Goal: Find specific page/section: Find specific page/section

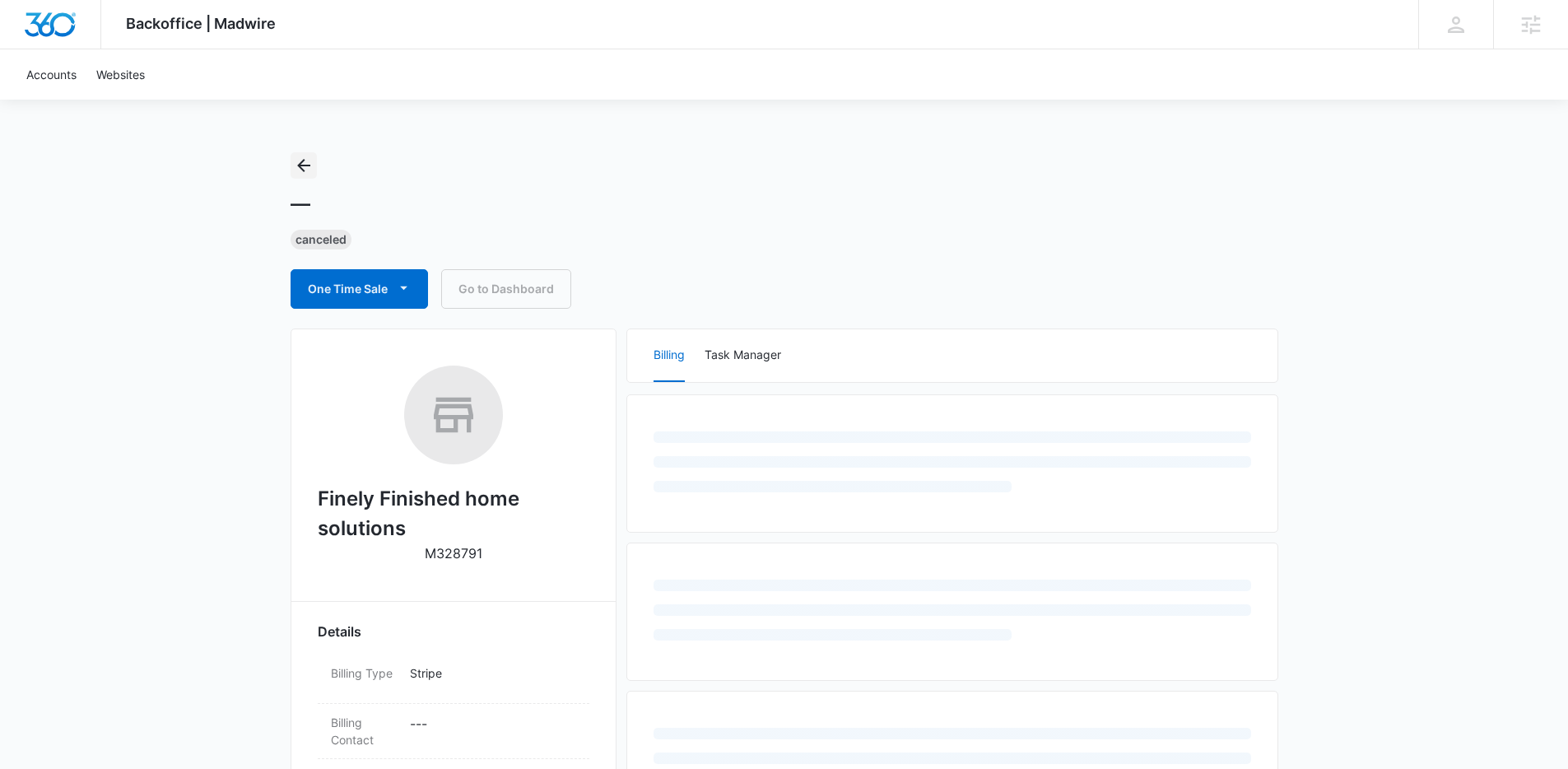
click at [312, 163] on icon "Back" at bounding box center [303, 165] width 20 height 20
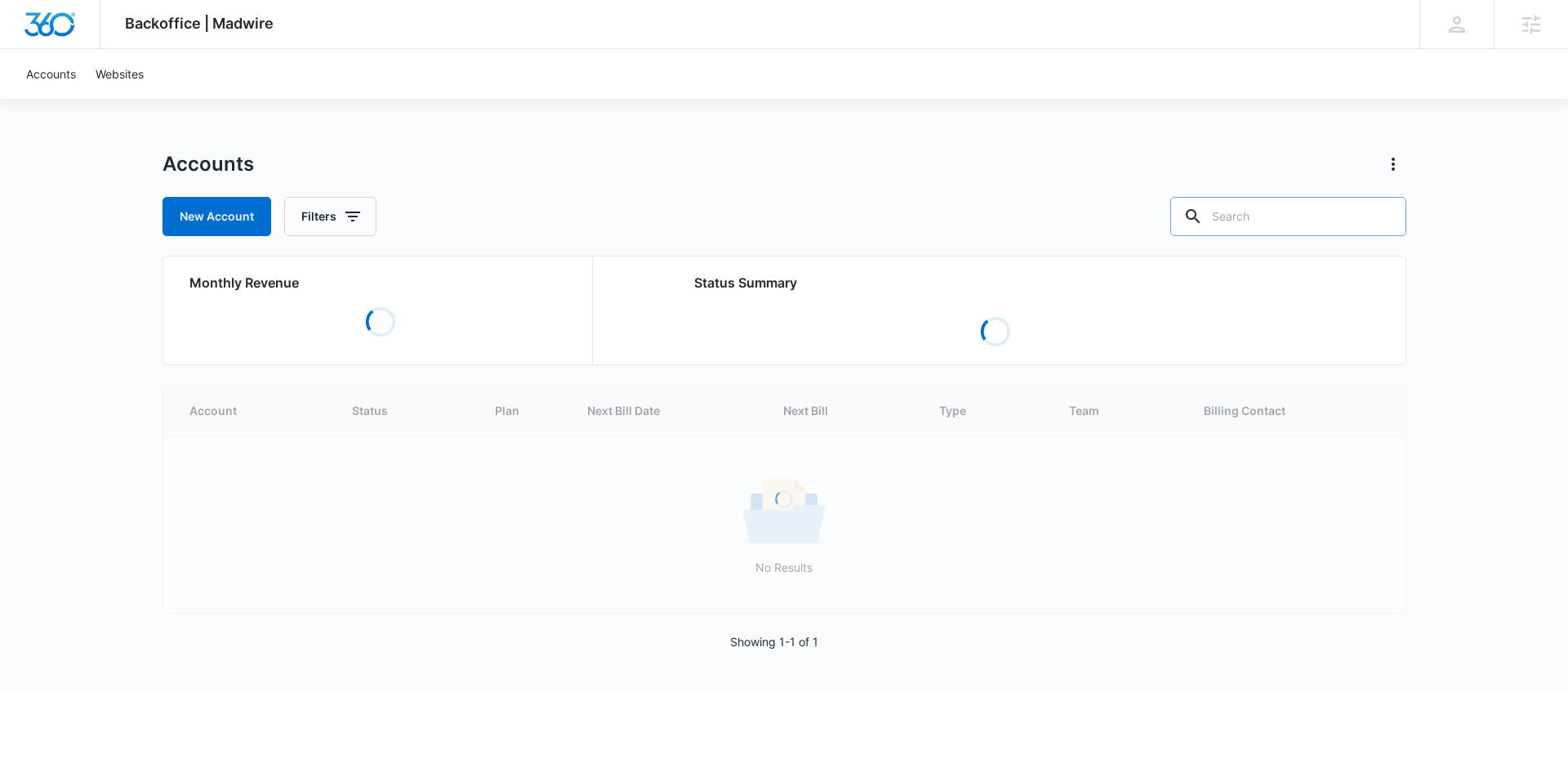
click at [1300, 222] on input "text" at bounding box center [1288, 216] width 236 height 39
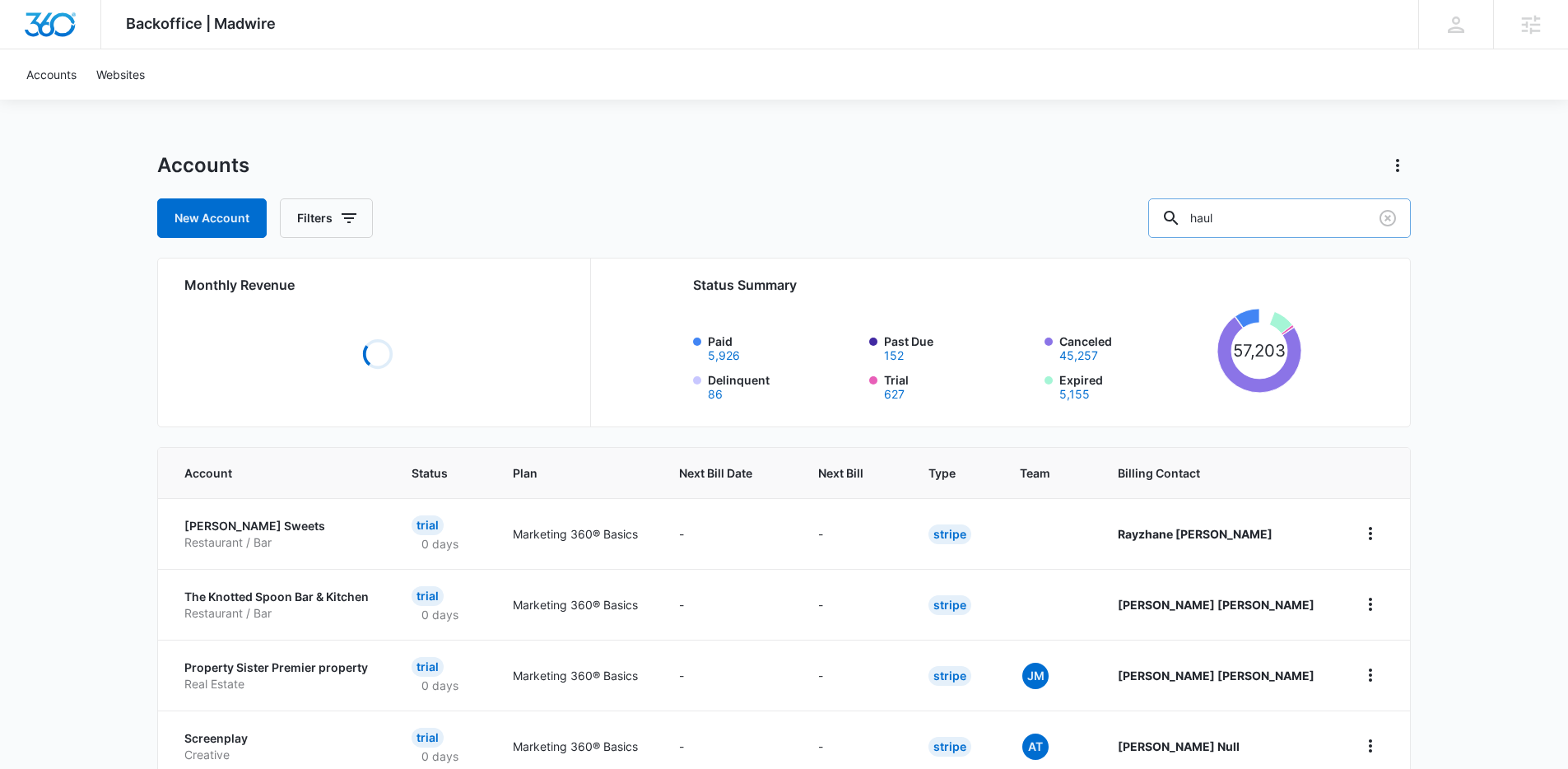
type input "haul"
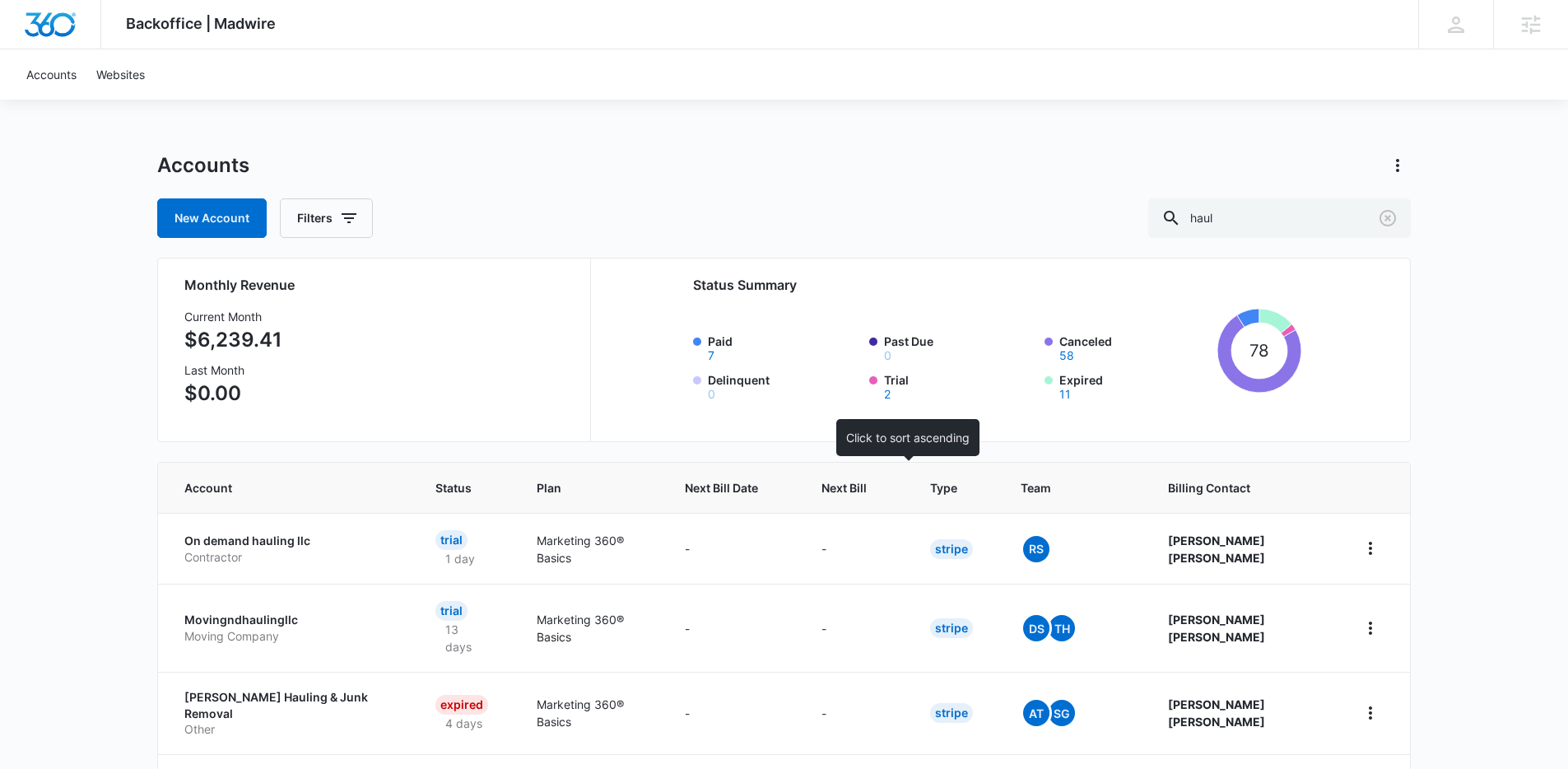
click at [866, 491] on span "Next Bill" at bounding box center [844, 488] width 45 height 17
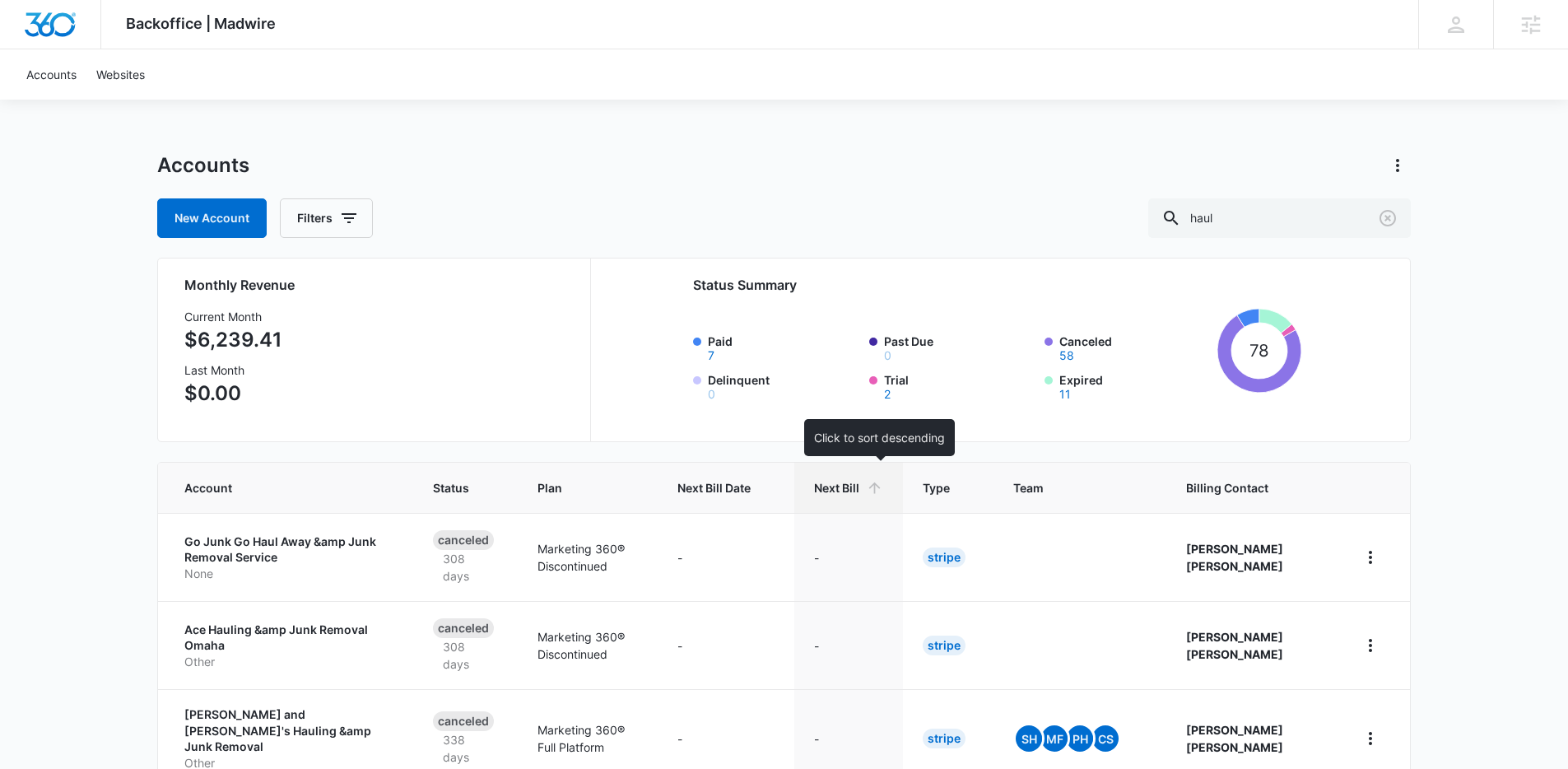
click at [848, 489] on span "Next Bill" at bounding box center [837, 488] width 45 height 17
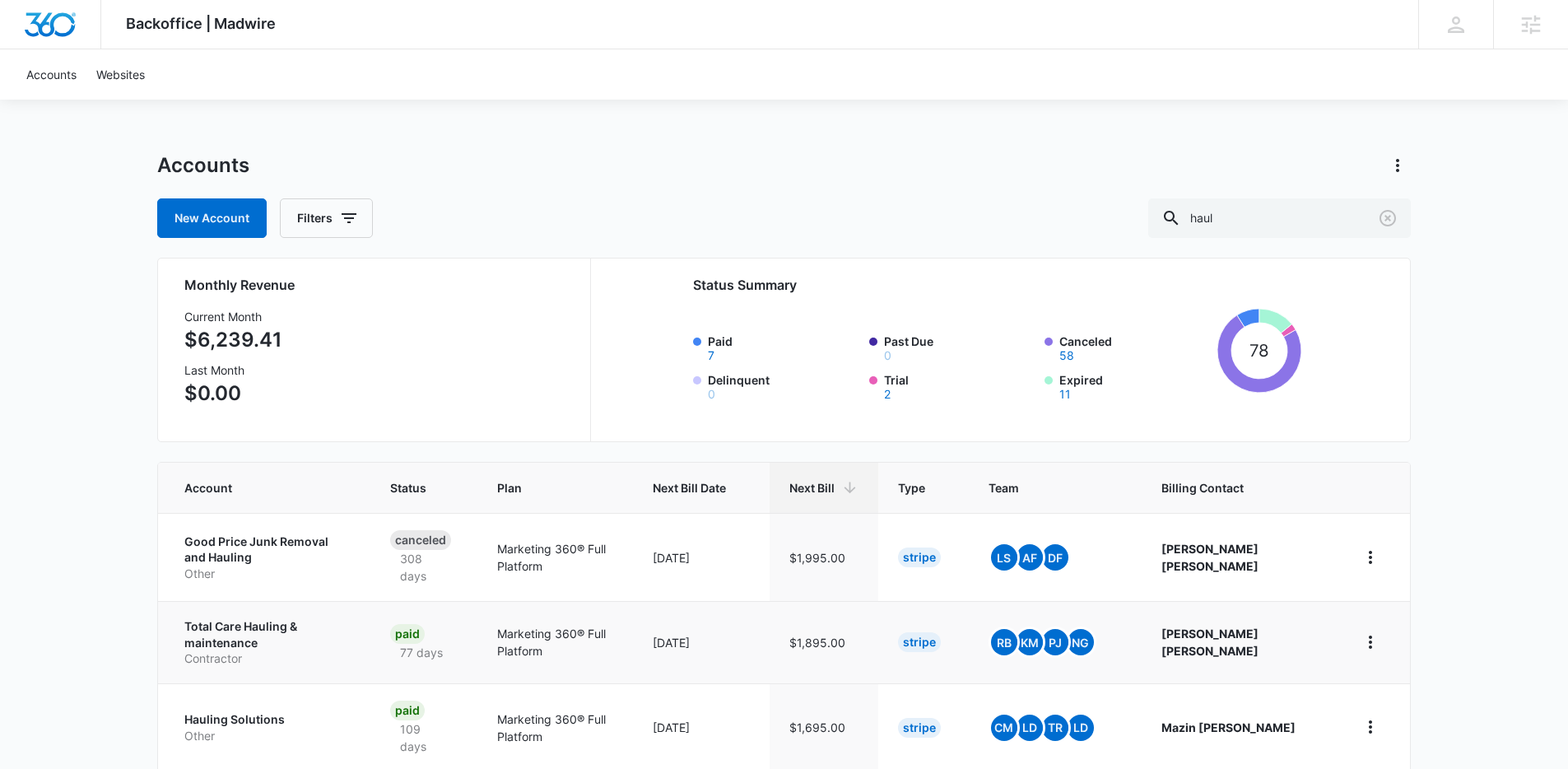
click at [282, 631] on p "Total Care Hauling & maintenance" at bounding box center [267, 634] width 166 height 32
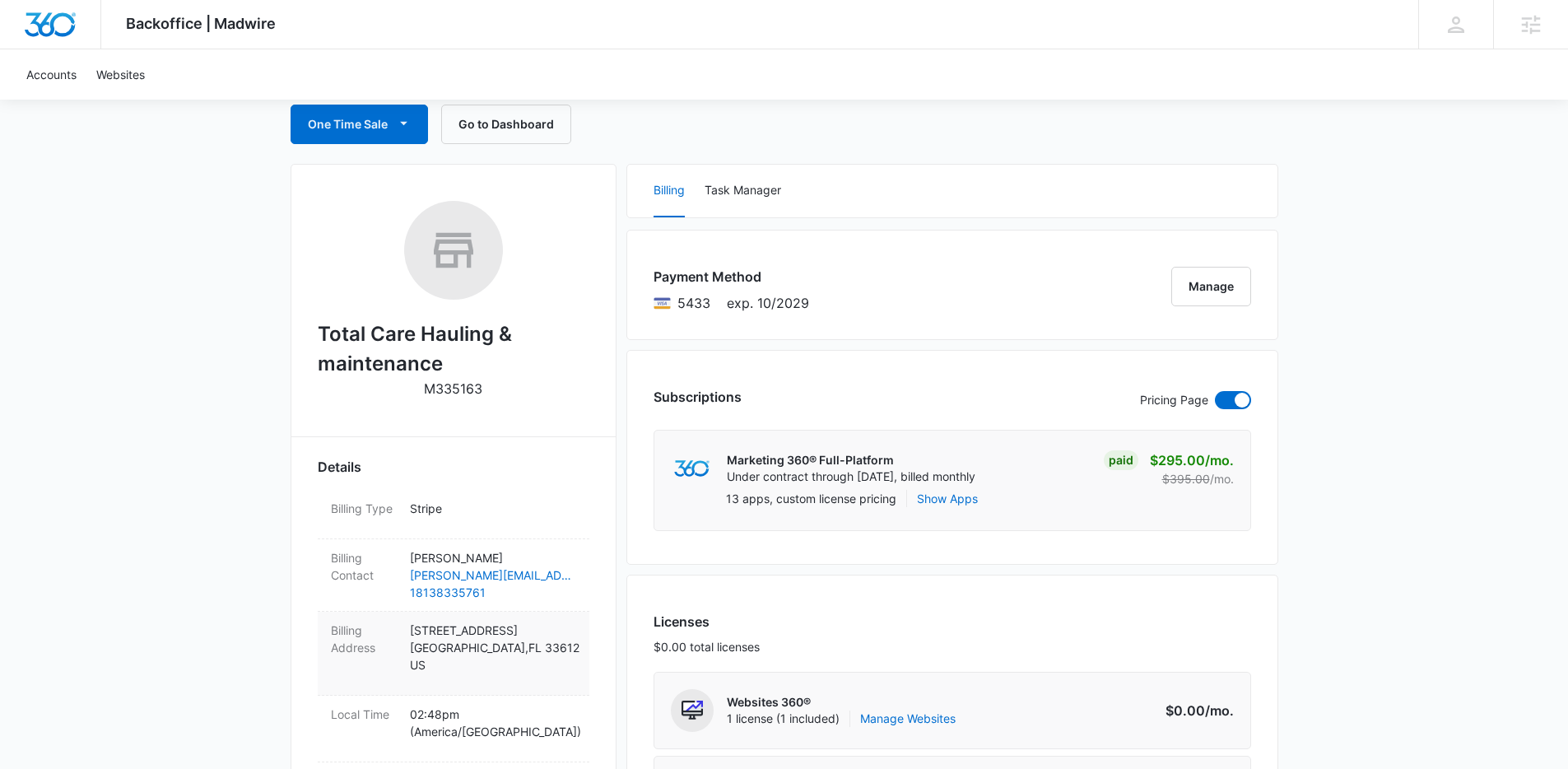
scroll to position [241, 0]
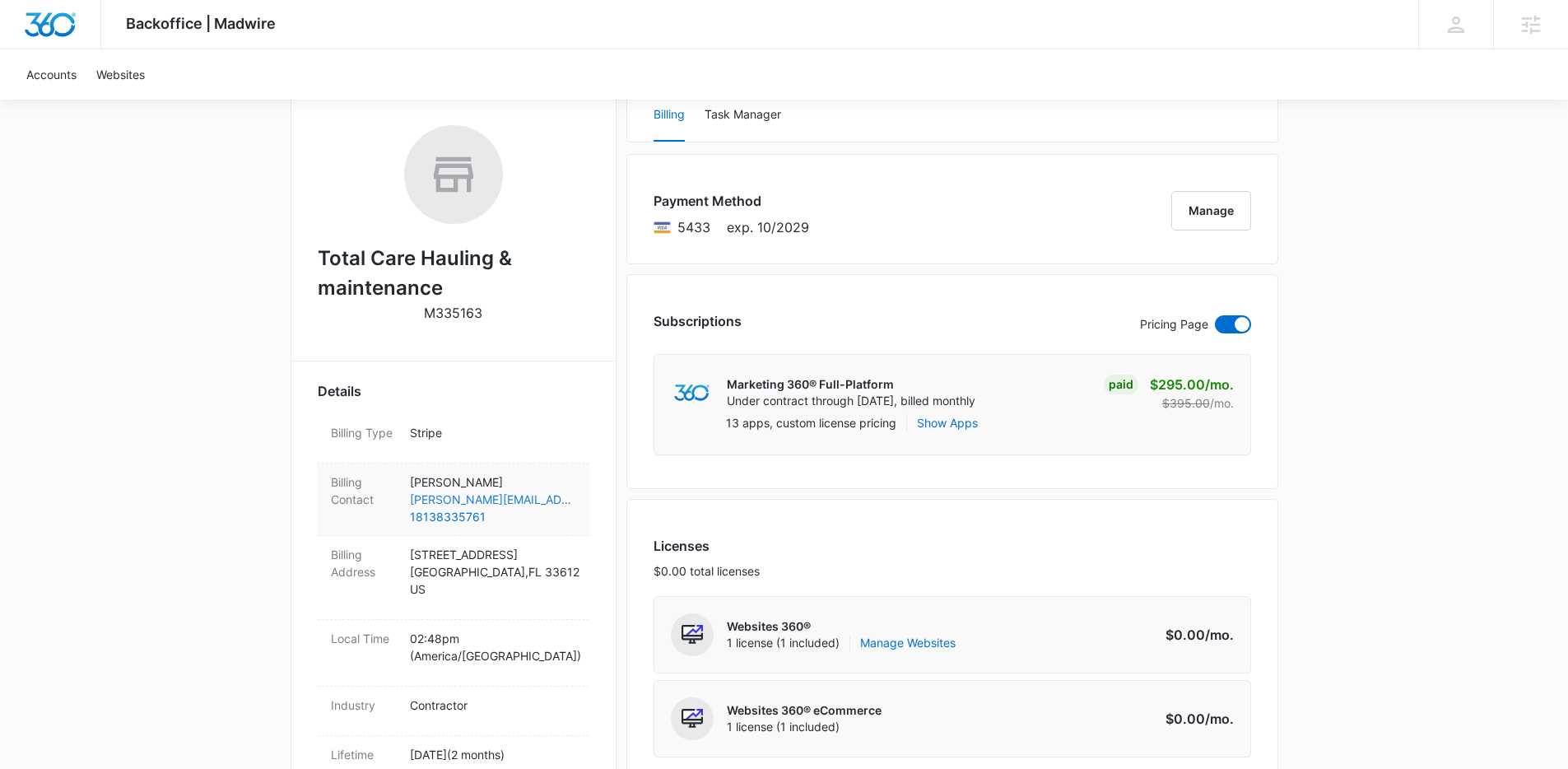
click at [476, 499] on link "ken@kas-consultants.com" at bounding box center [492, 500] width 166 height 17
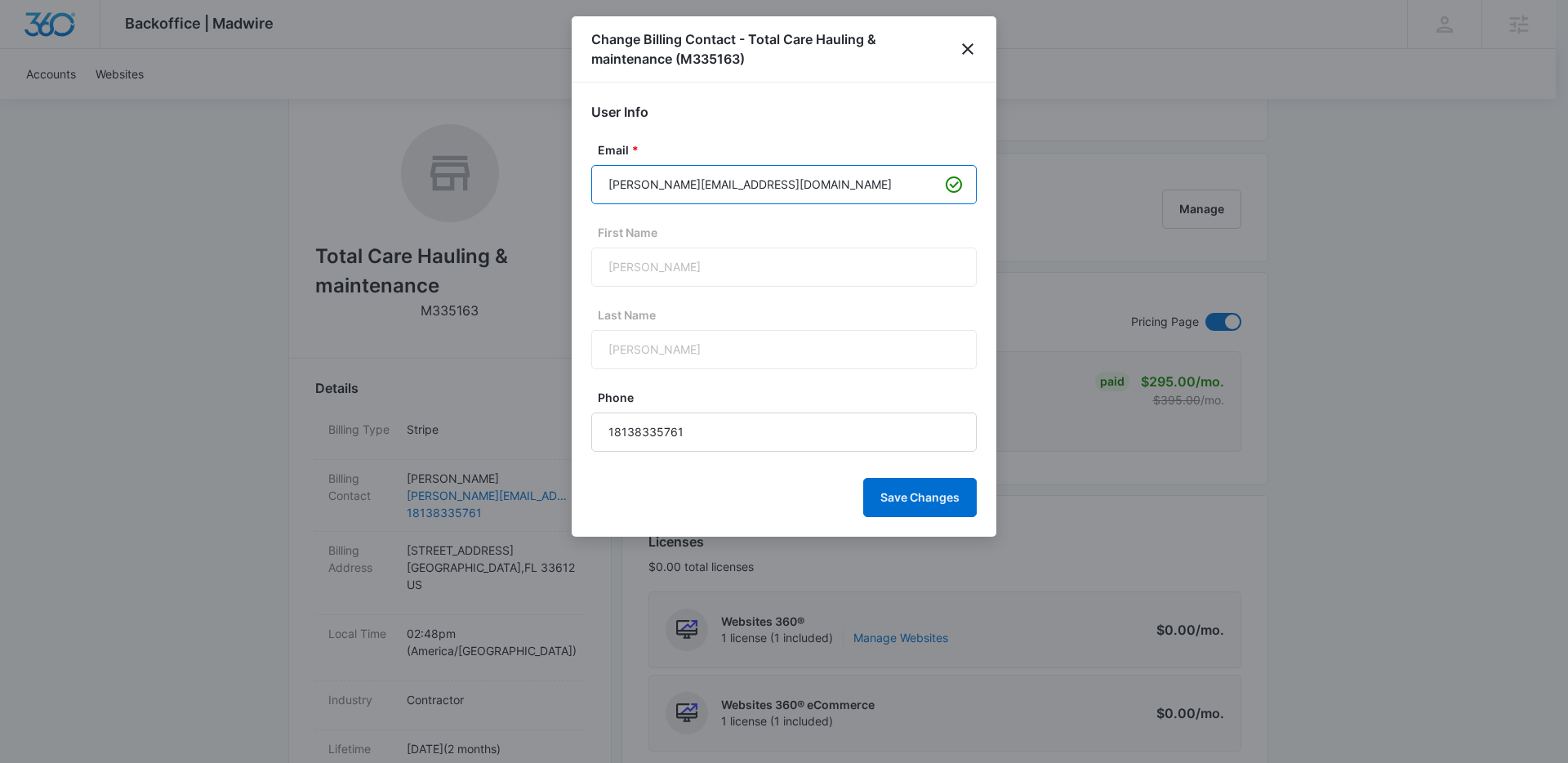
drag, startPoint x: 739, startPoint y: 182, endPoint x: 635, endPoint y: 189, distance: 104.2
click at [635, 189] on input "ken@kas-consultants.com" at bounding box center [784, 184] width 386 height 39
click at [967, 46] on icon "close" at bounding box center [968, 48] width 20 height 20
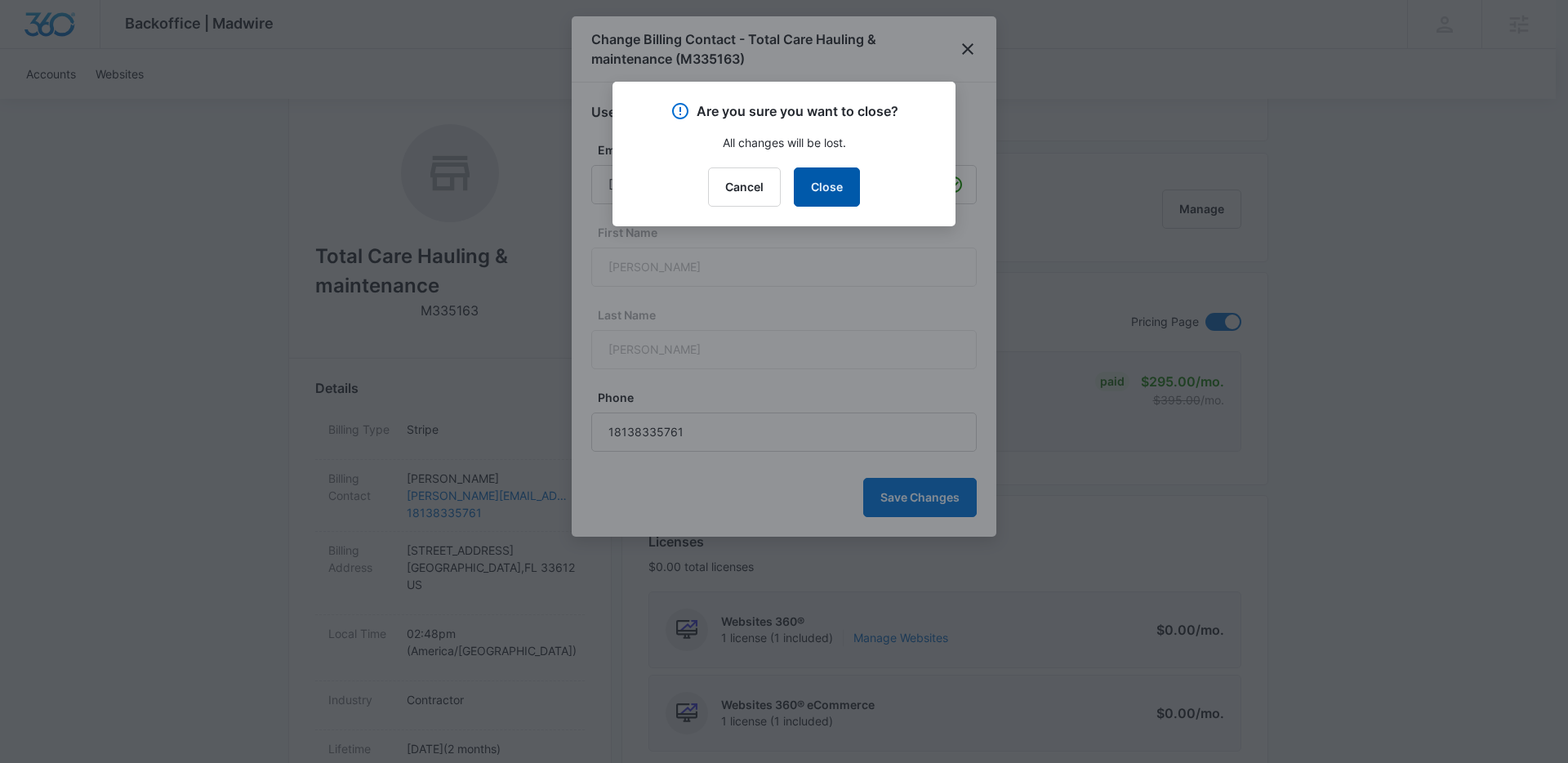
click at [849, 192] on button "Close" at bounding box center [827, 187] width 66 height 39
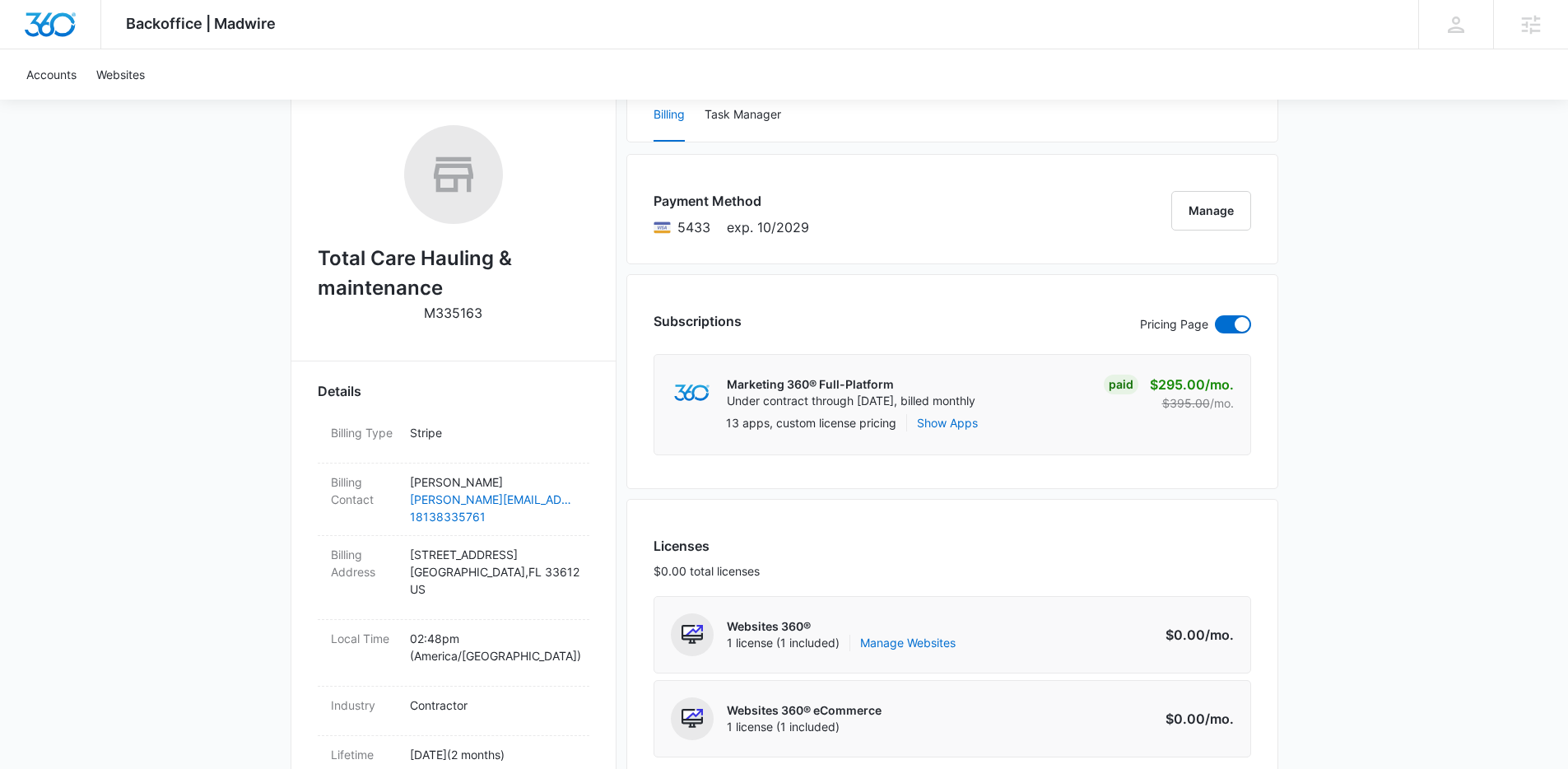
click at [404, 249] on h2 "Total Care Hauling & maintenance" at bounding box center [453, 273] width 272 height 59
copy h2 "Total Care Hauling & maintenance"
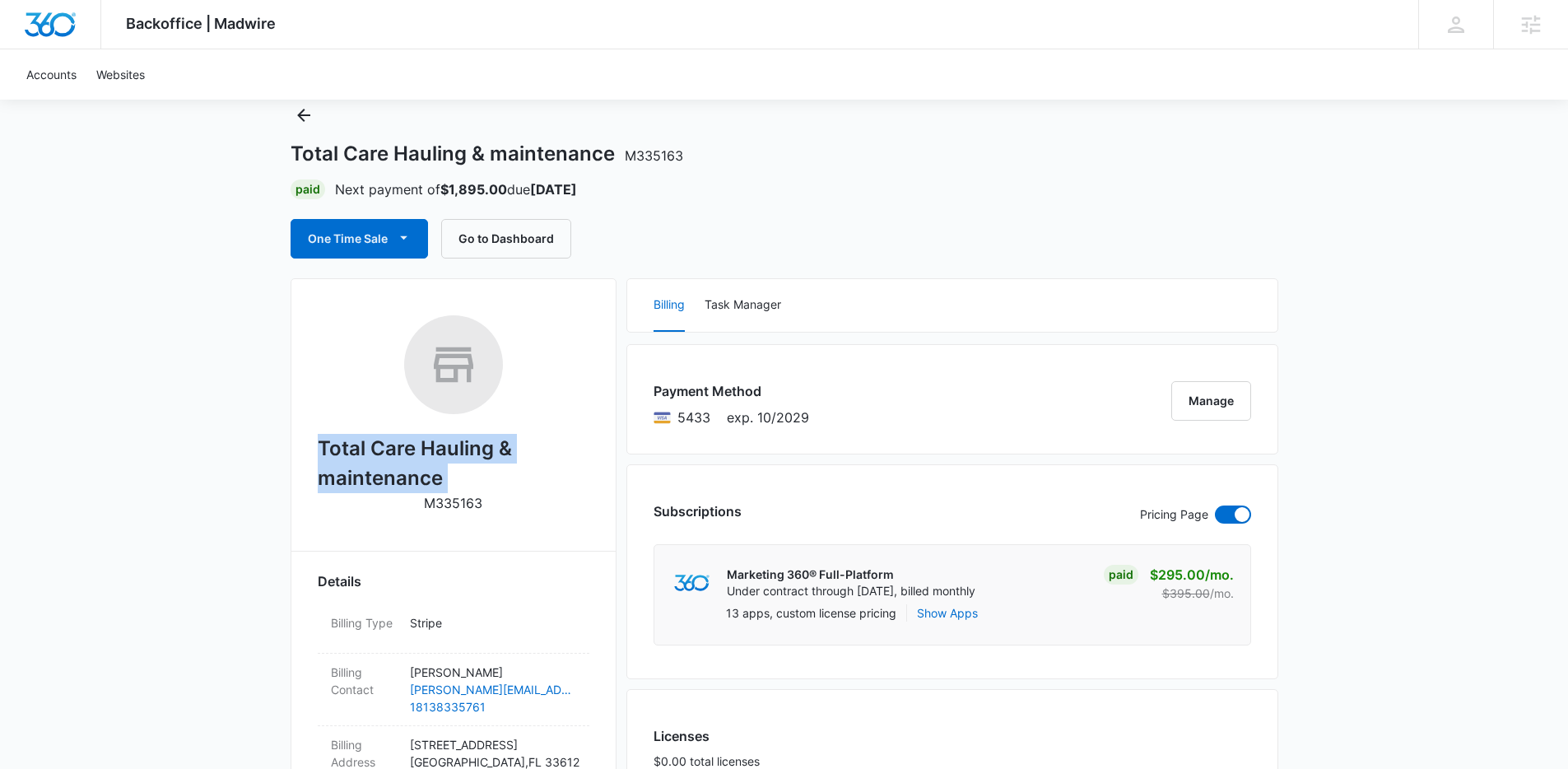
scroll to position [0, 0]
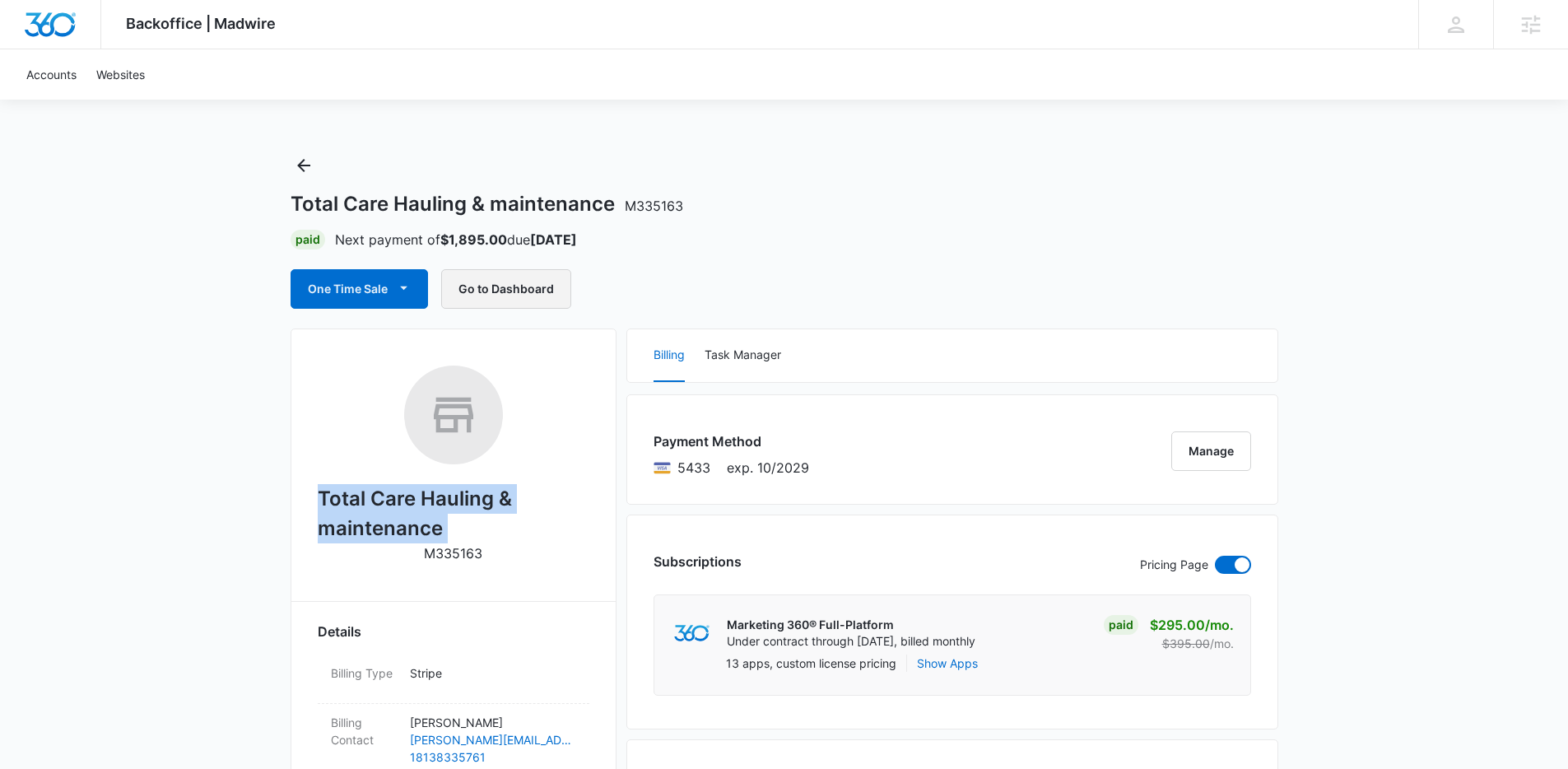
click at [490, 277] on button "Go to Dashboard" at bounding box center [506, 289] width 130 height 39
click at [298, 163] on icon "Back" at bounding box center [303, 165] width 20 height 20
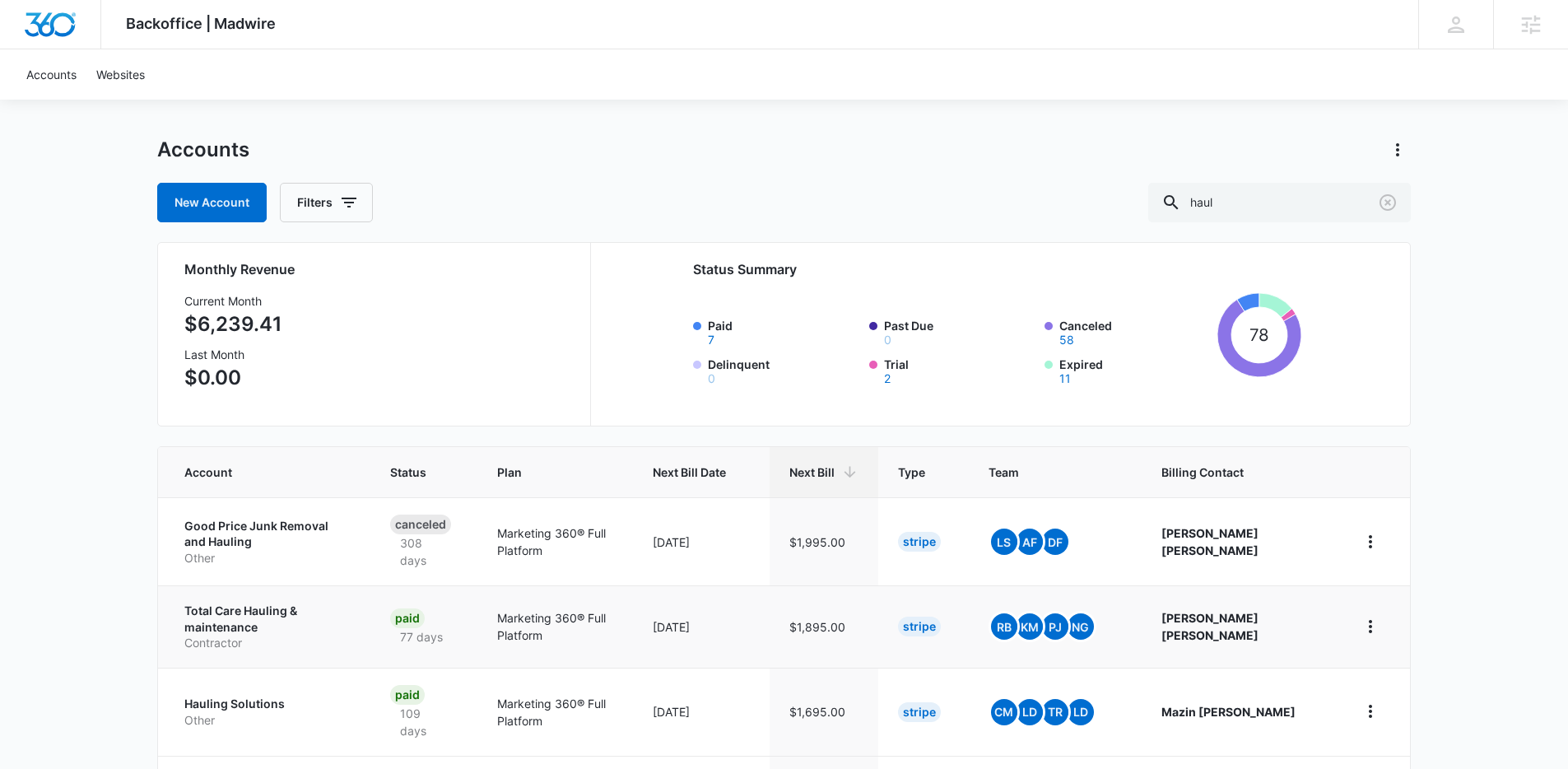
scroll to position [94, 0]
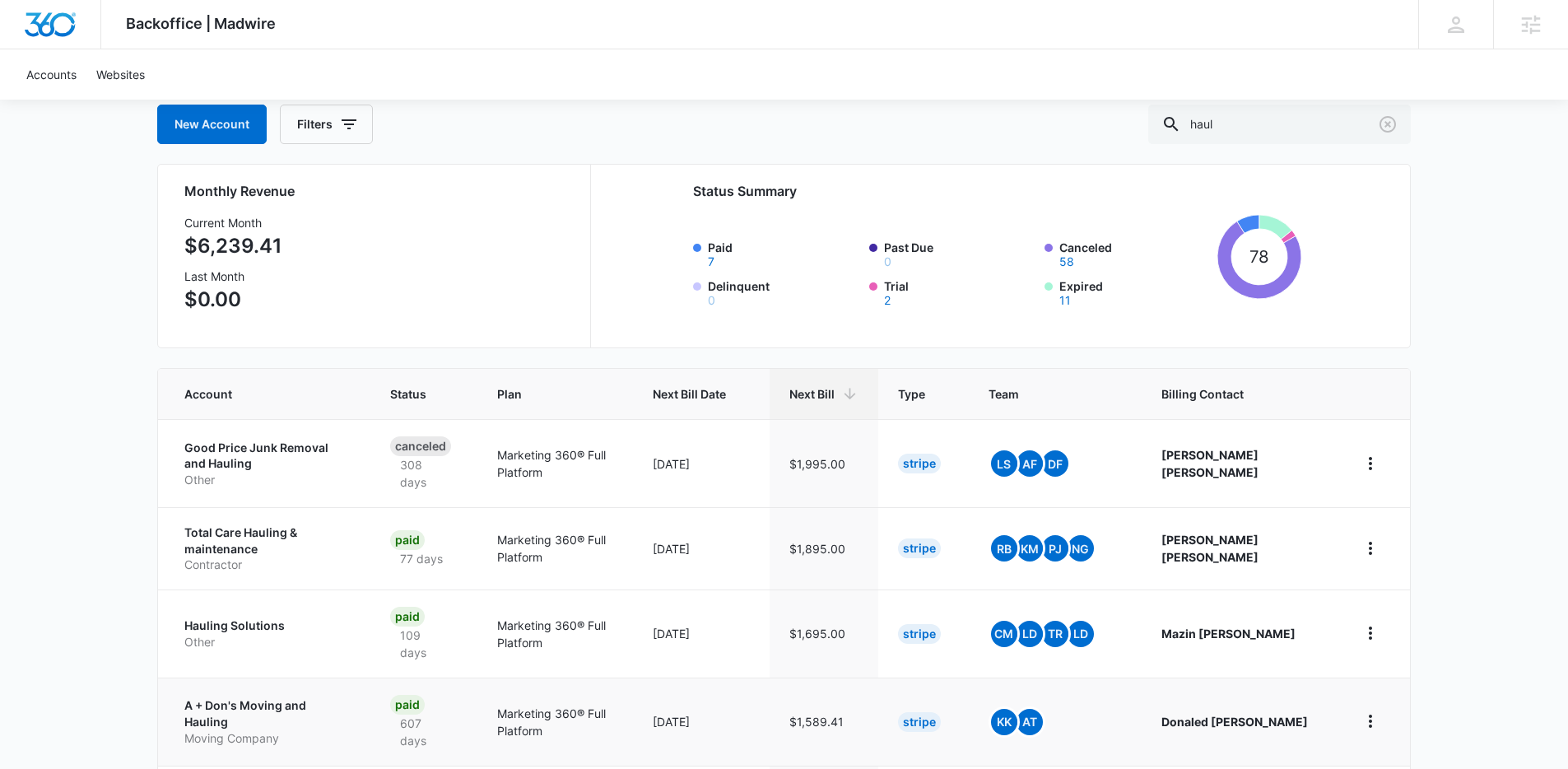
click at [265, 716] on p "A + Don's Moving and Hauling" at bounding box center [267, 713] width 166 height 32
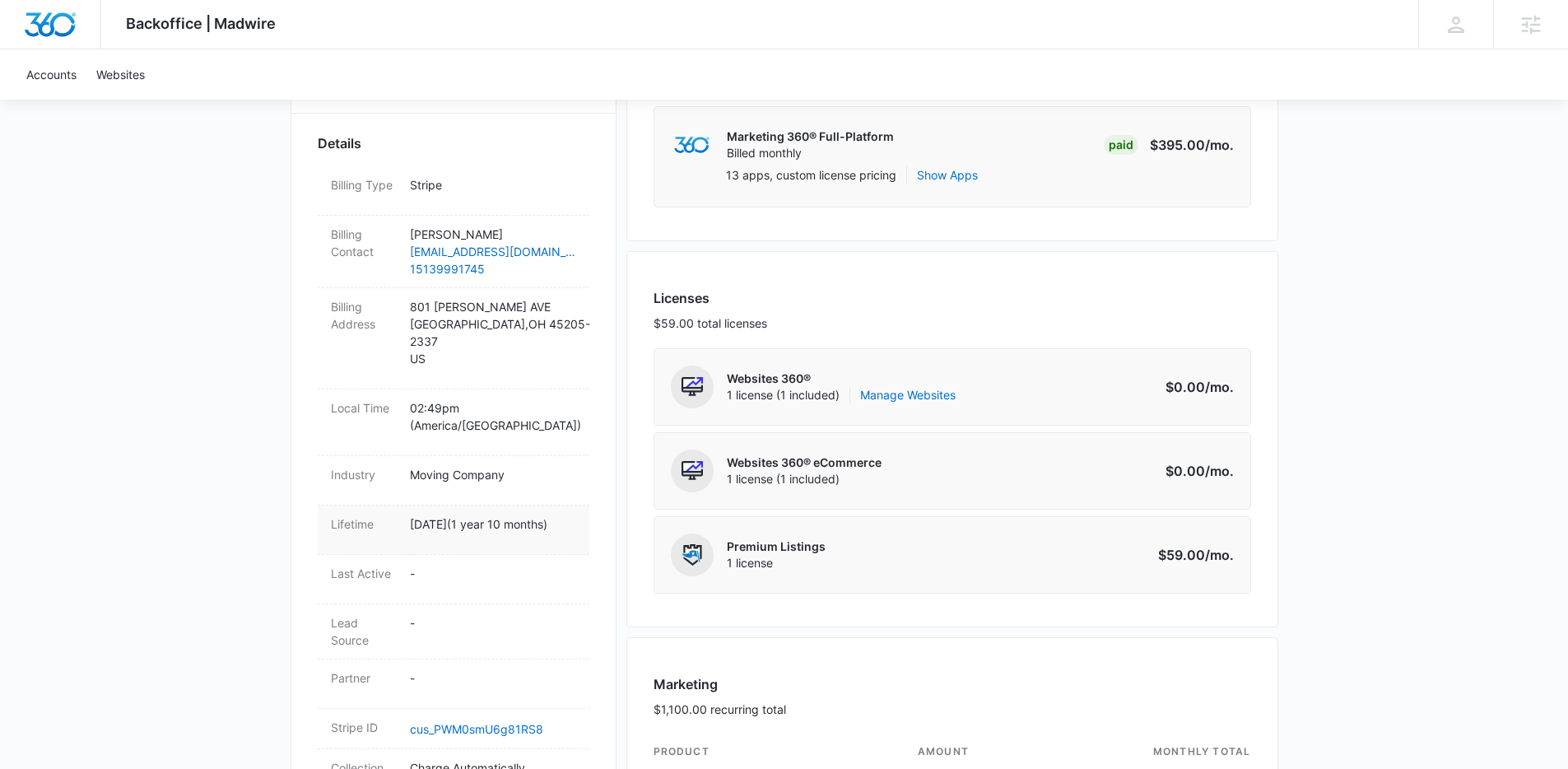
scroll to position [155, 0]
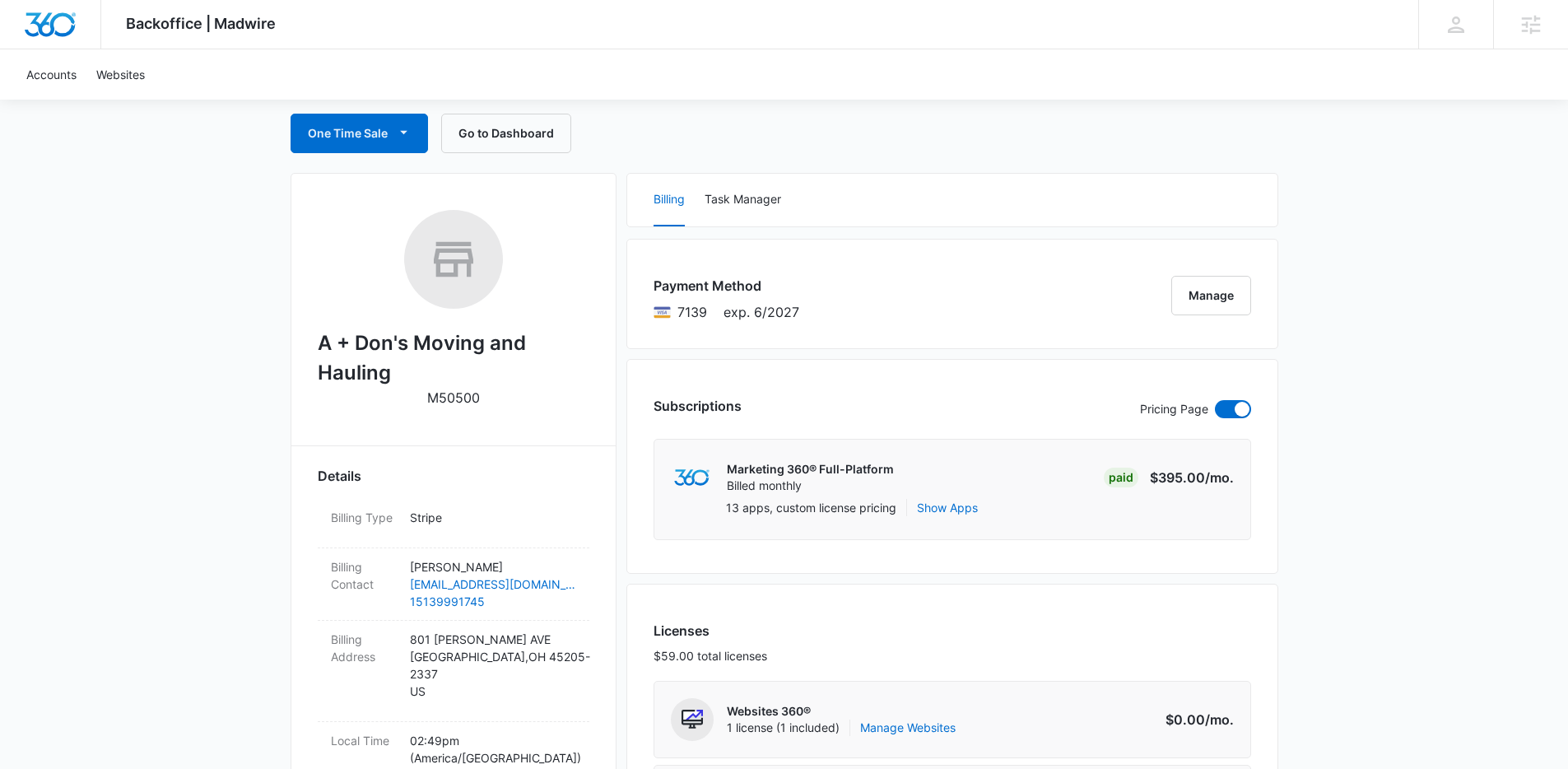
click at [420, 345] on h2 "A + Don's Moving and Hauling" at bounding box center [453, 358] width 272 height 59
copy h2 "A + Don's Moving and Hauling"
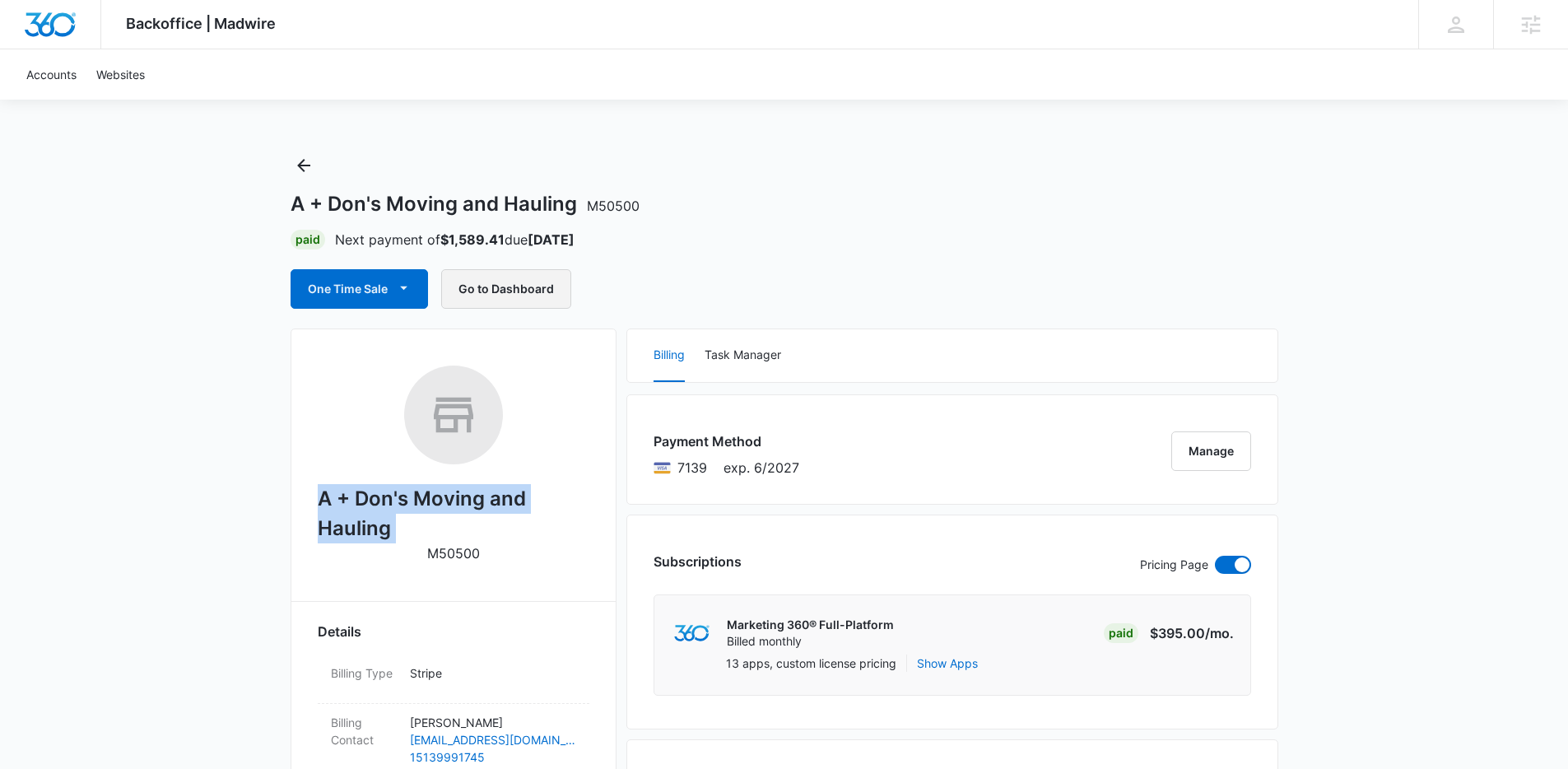
scroll to position [37, 0]
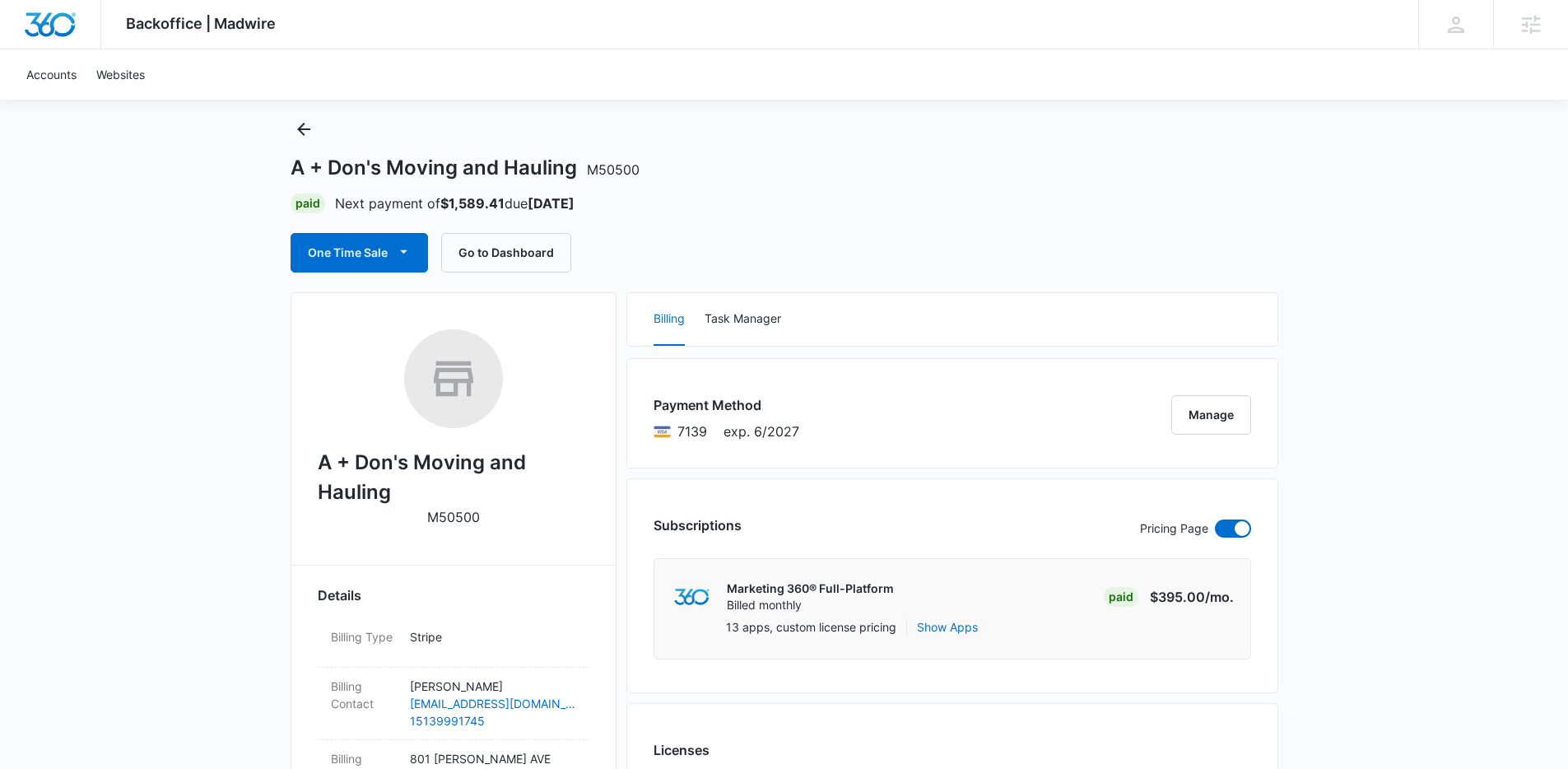
click at [480, 230] on div "A + Don's Moving and Hauling M50500 Paid Next payment of $1,589.41 due Oct 7 On…" at bounding box center [784, 194] width 988 height 156
click at [485, 246] on button "Go to Dashboard" at bounding box center [506, 252] width 130 height 39
click at [297, 125] on icon "Back" at bounding box center [303, 129] width 20 height 20
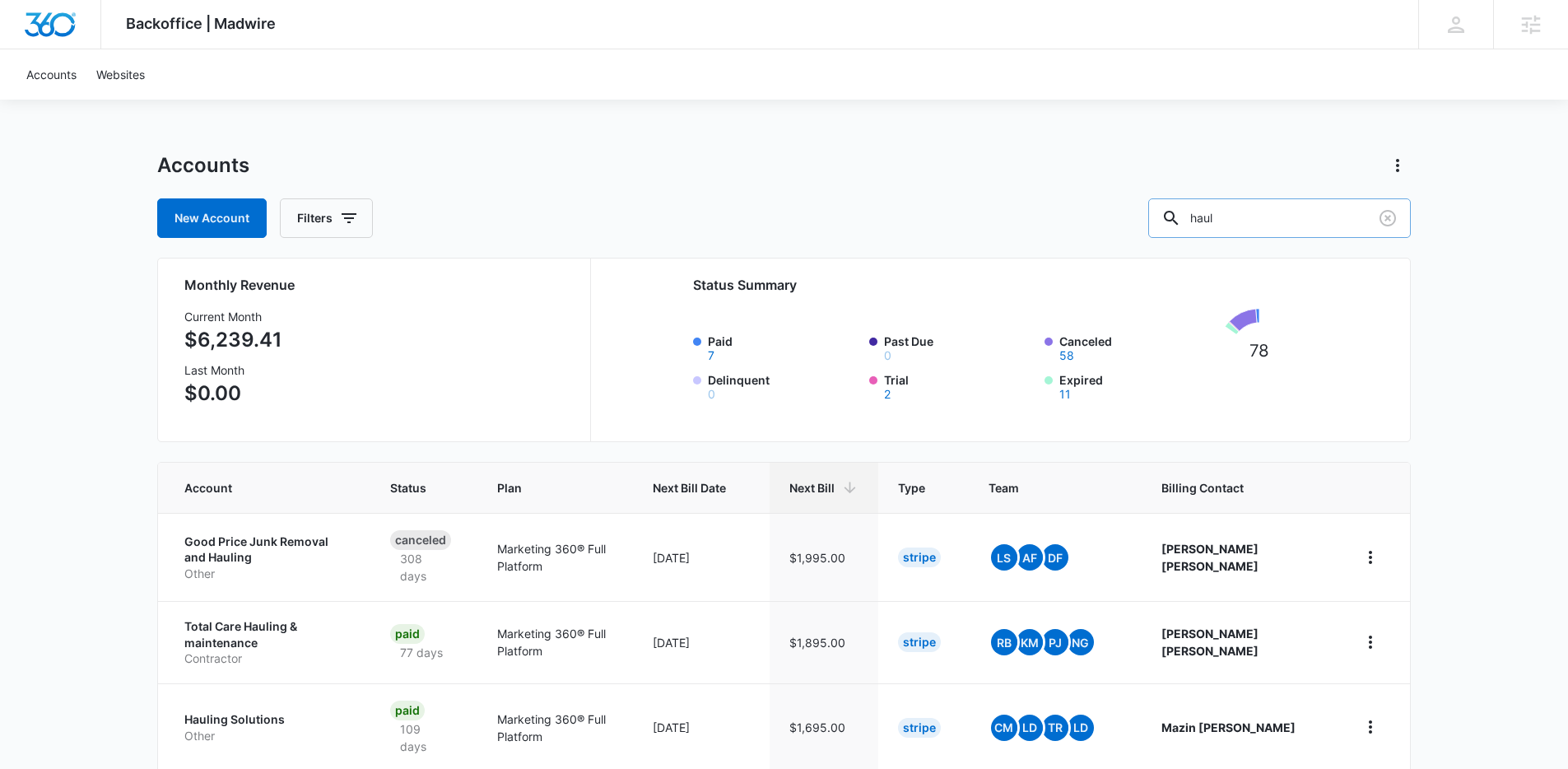
click at [1275, 219] on input "haul" at bounding box center [1279, 218] width 262 height 39
type input "junk"
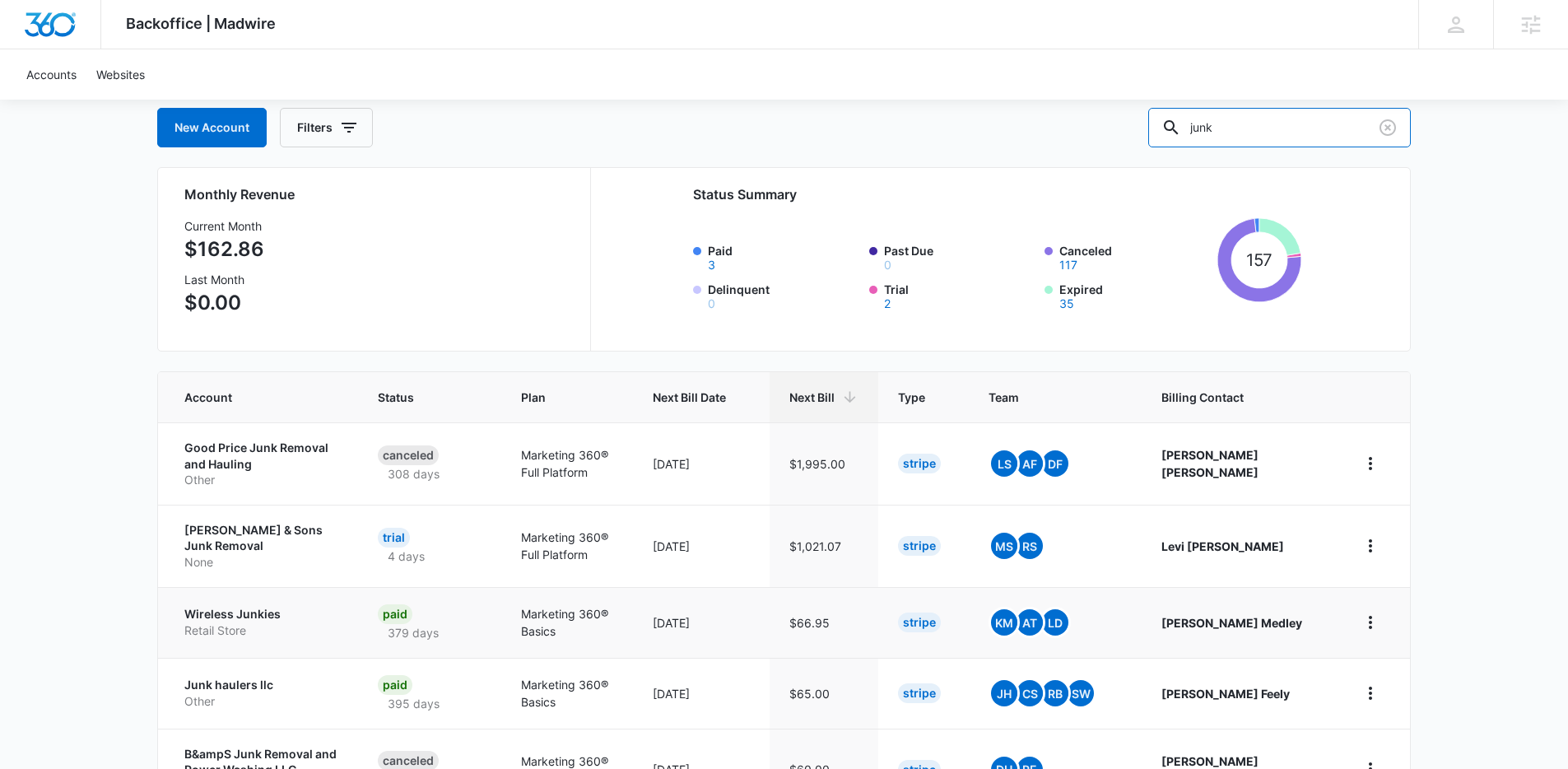
scroll to position [94, 0]
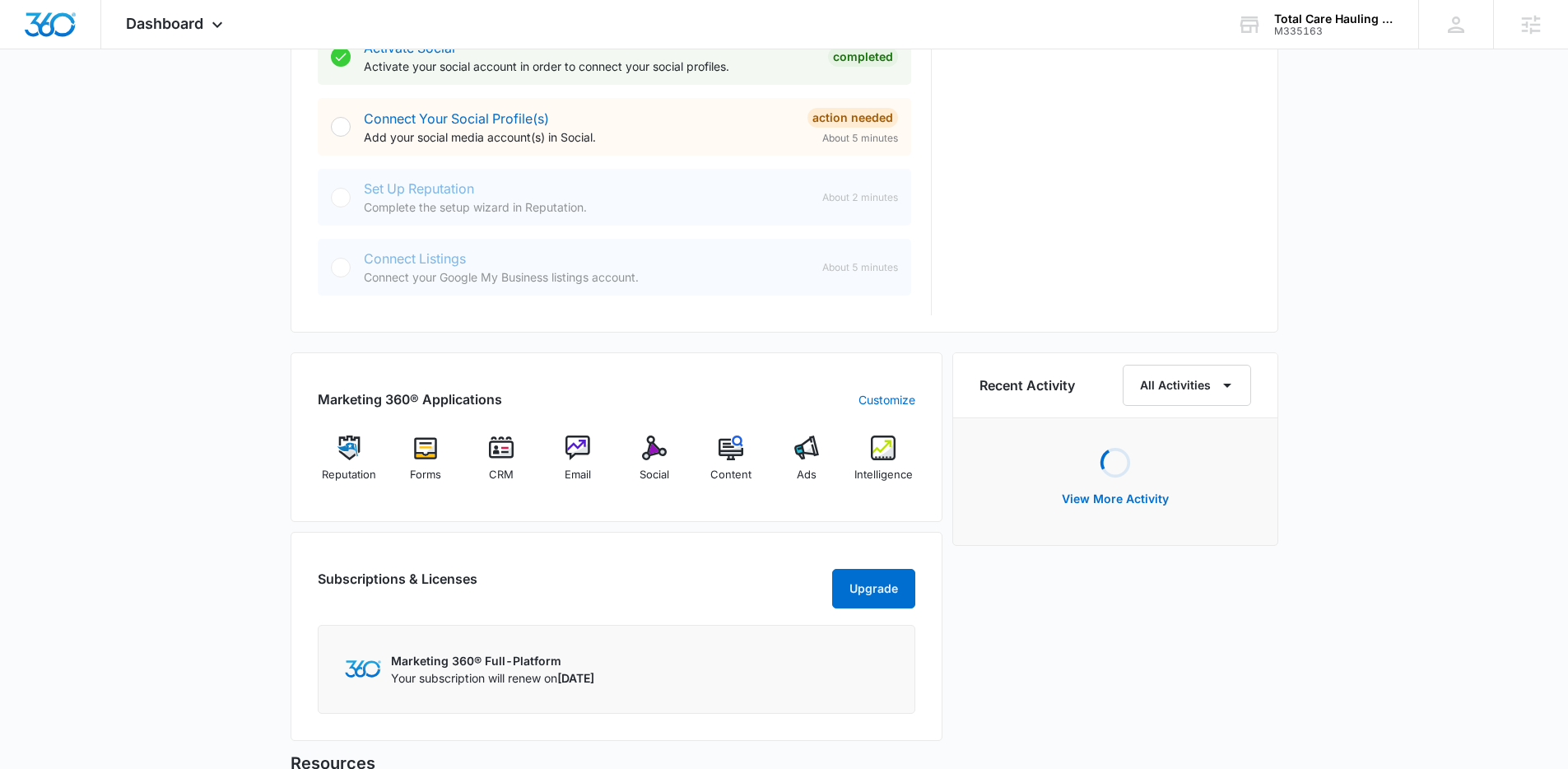
scroll to position [914, 0]
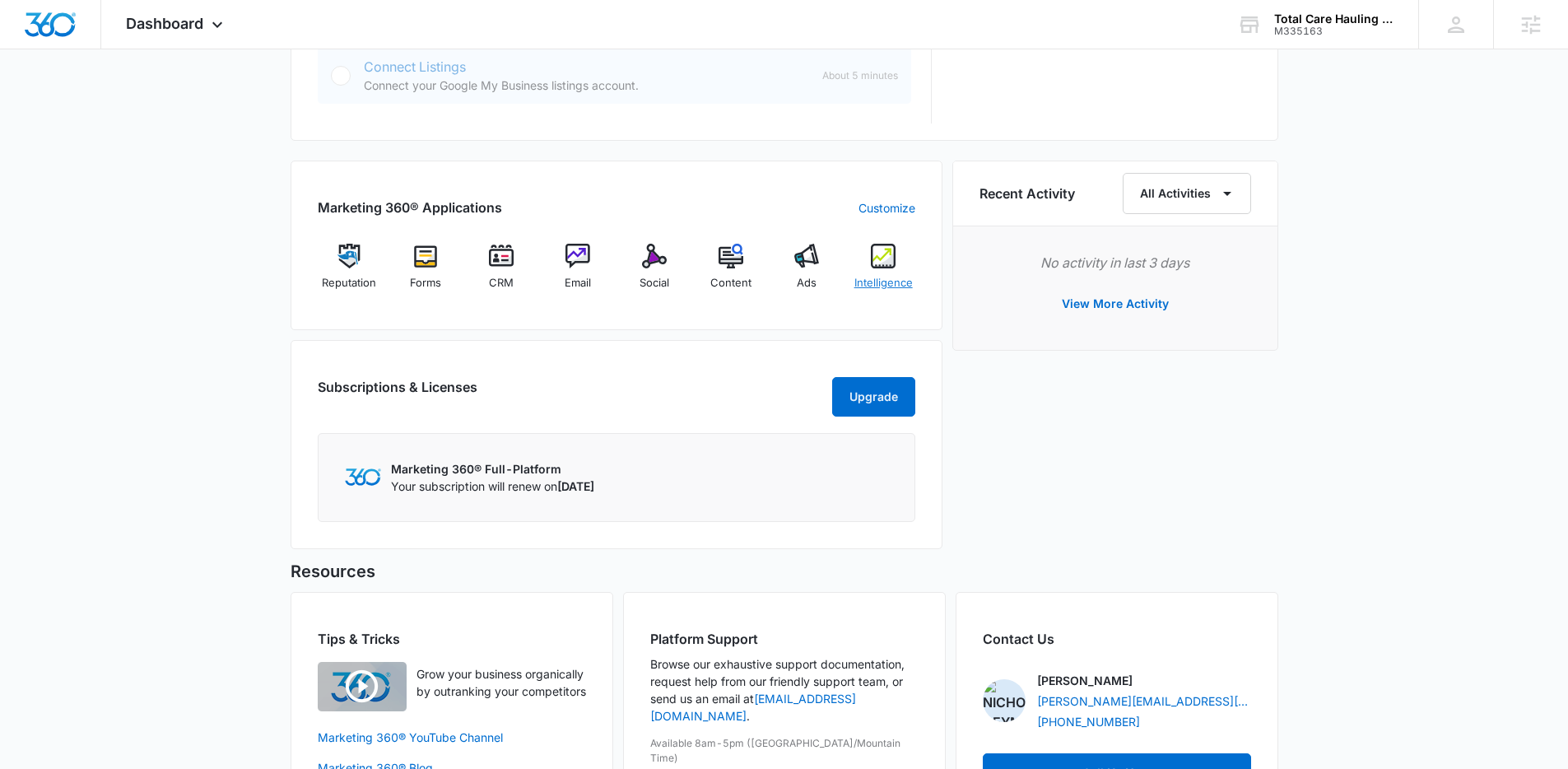
click at [887, 273] on div "Intelligence" at bounding box center [883, 273] width 64 height 59
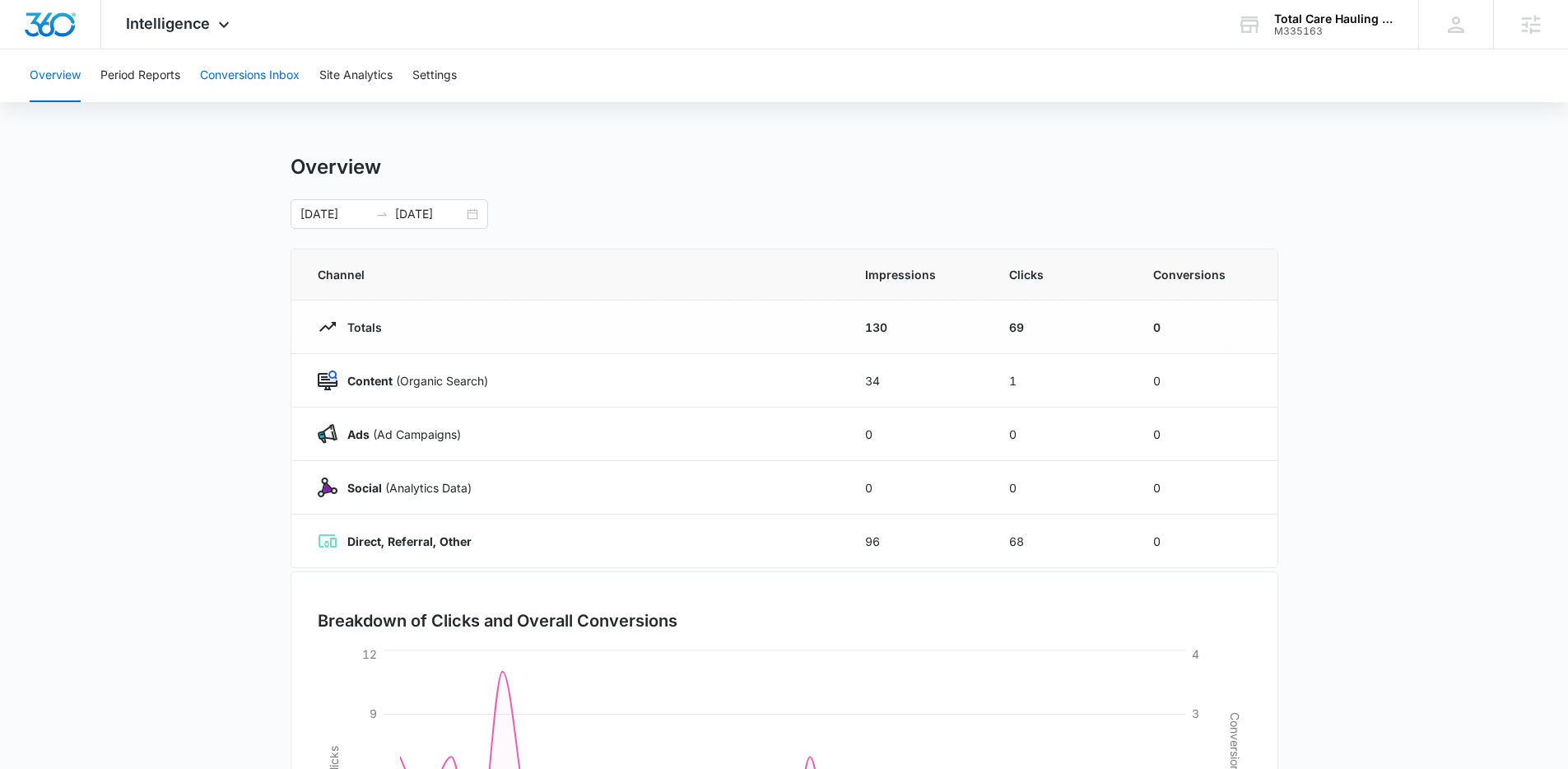
click at [239, 85] on button "Conversions Inbox" at bounding box center [249, 76] width 99 height 52
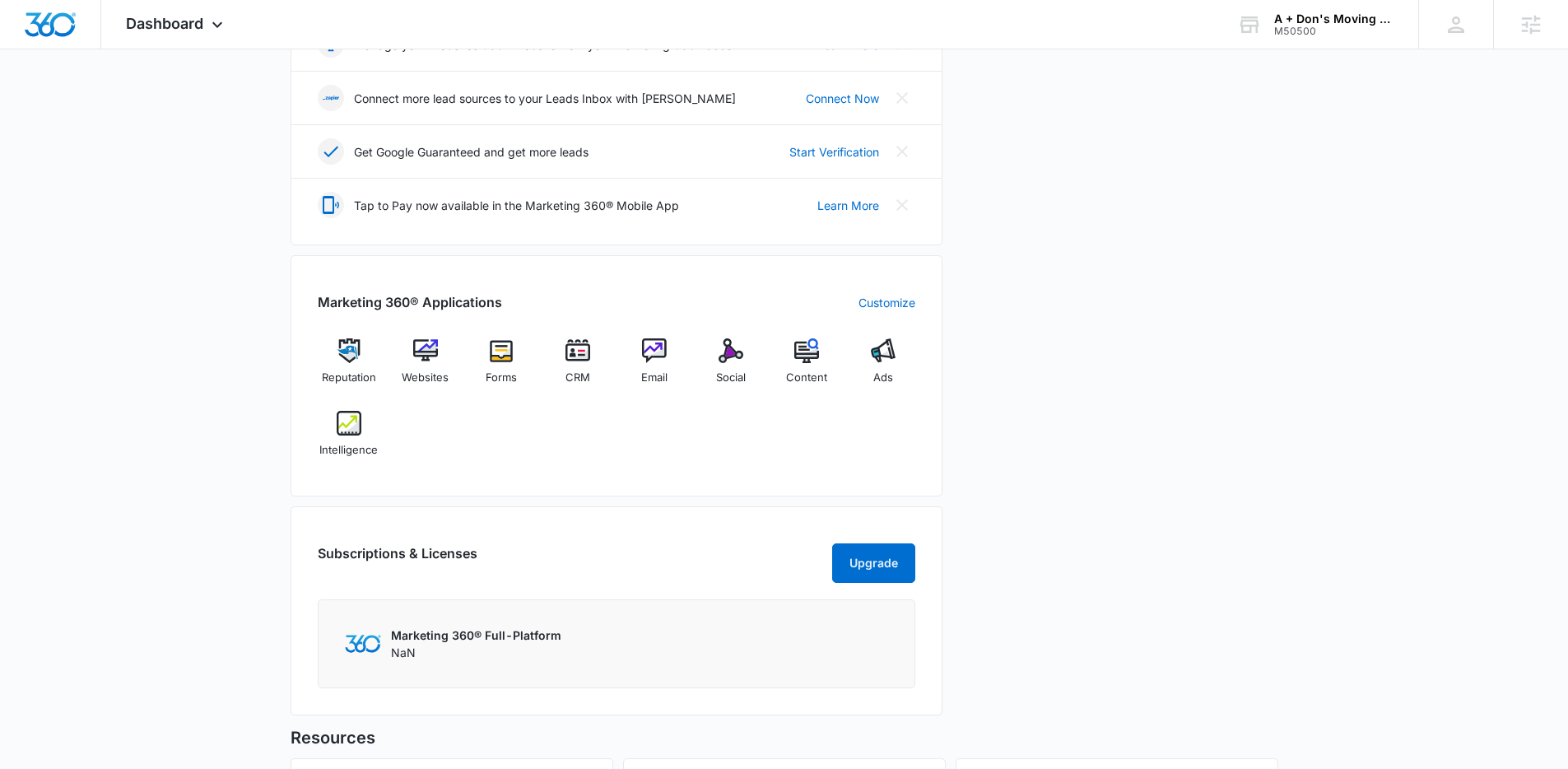
scroll to position [534, 0]
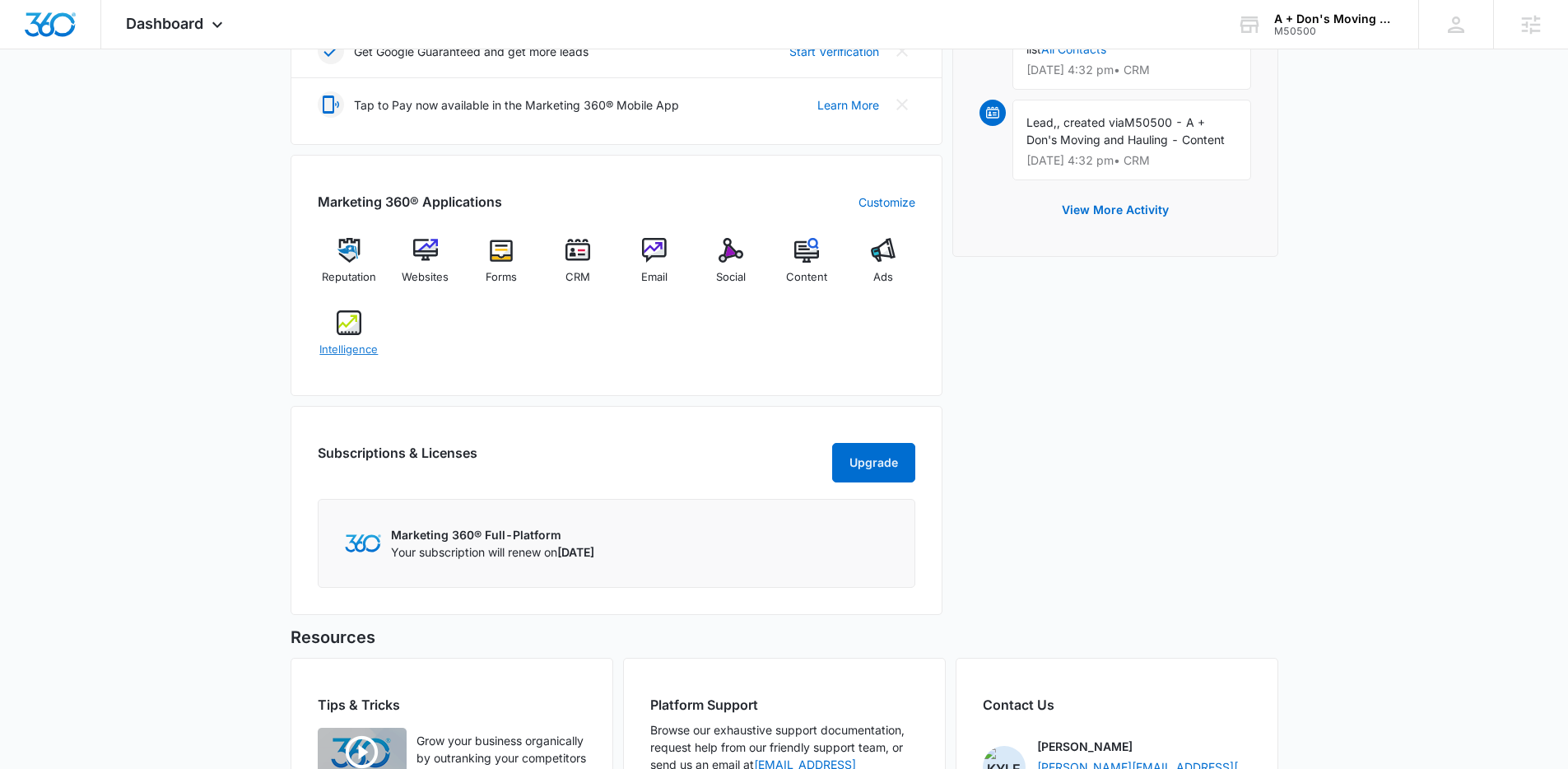
click at [363, 334] on div "Intelligence" at bounding box center [349, 340] width 64 height 59
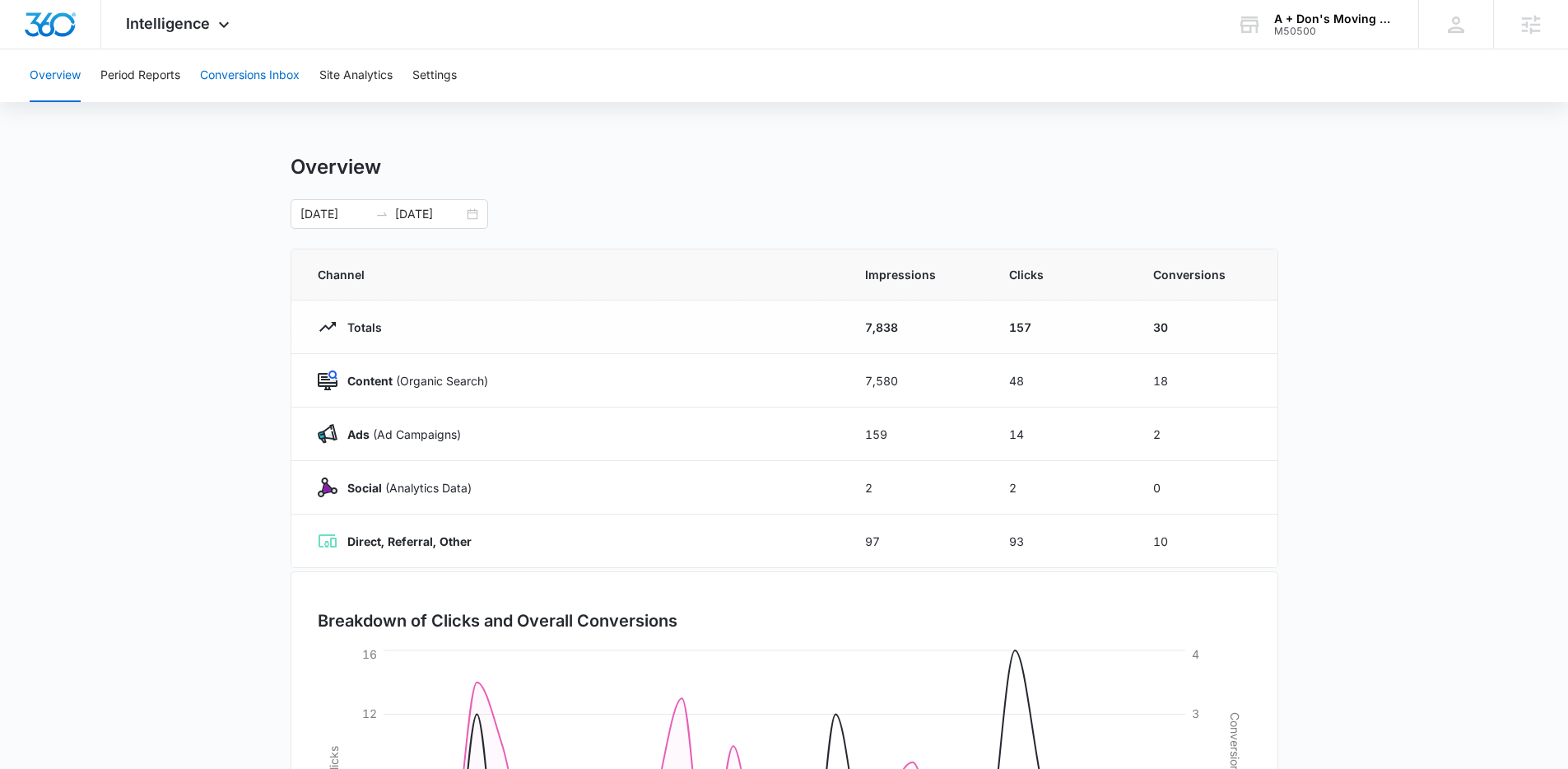
click at [238, 71] on button "Conversions Inbox" at bounding box center [249, 76] width 99 height 52
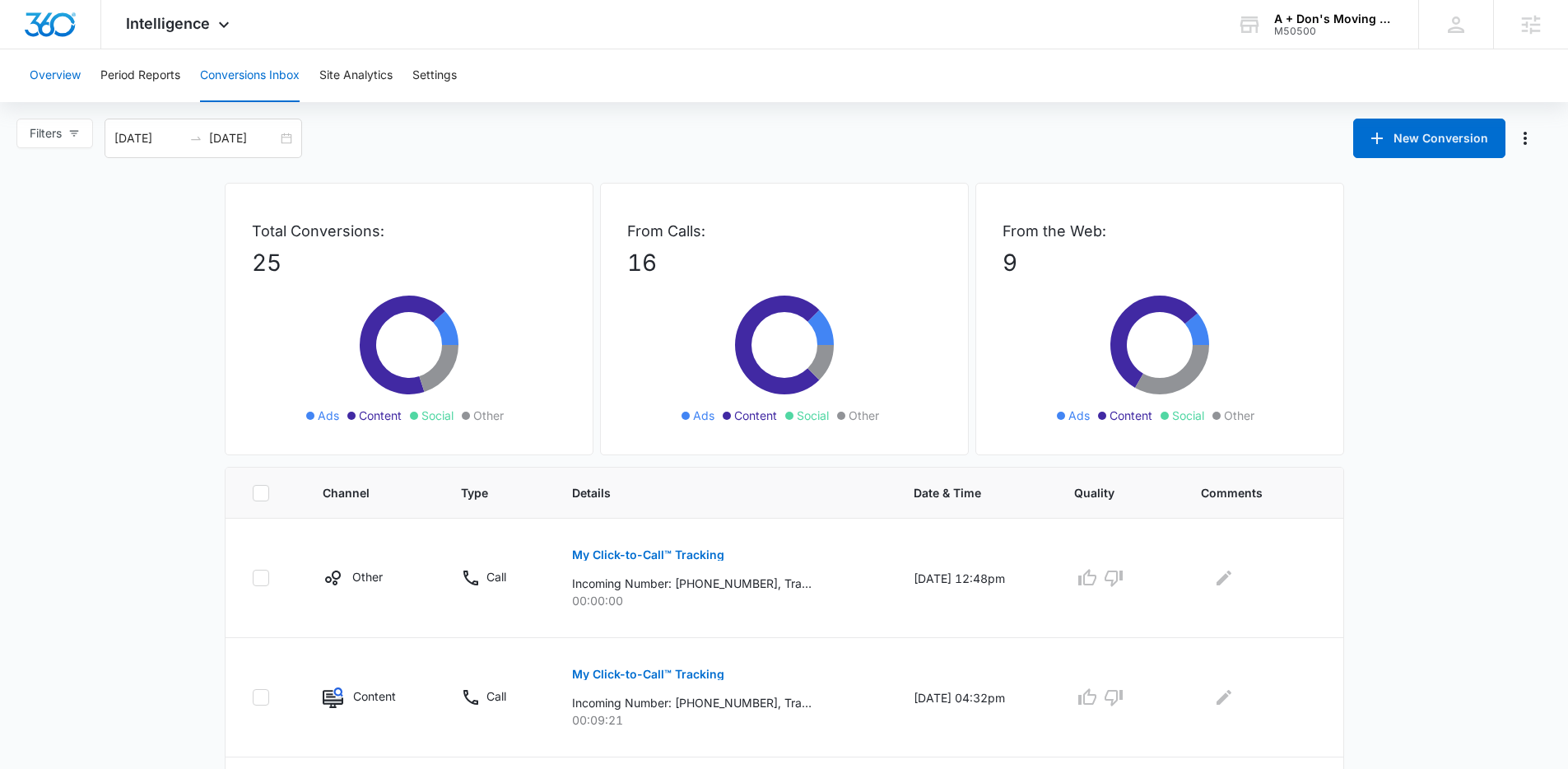
click at [43, 71] on button "Overview" at bounding box center [55, 76] width 51 height 52
